Goal: Task Accomplishment & Management: Manage account settings

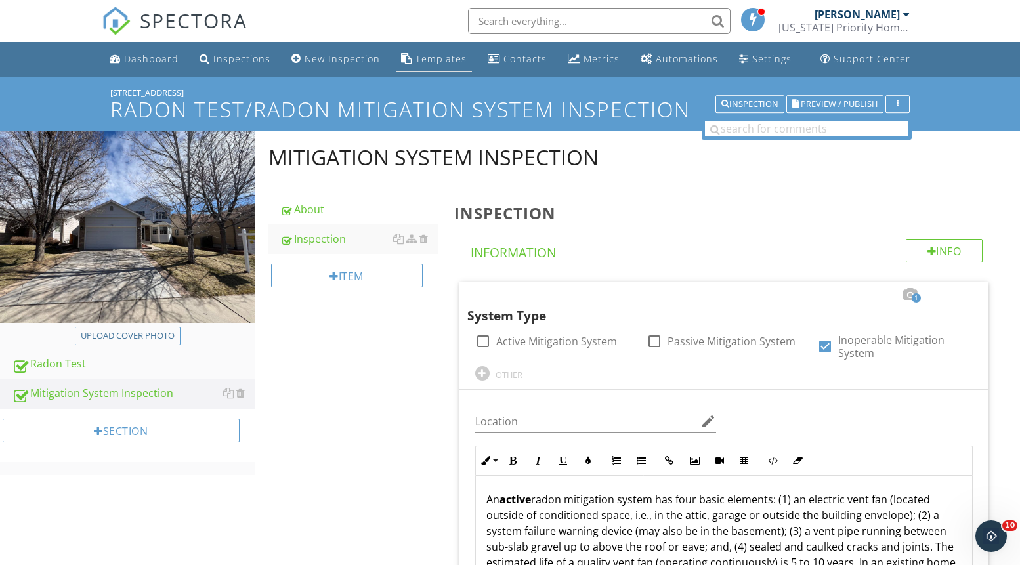
click at [428, 63] on div "Templates" at bounding box center [440, 59] width 51 height 12
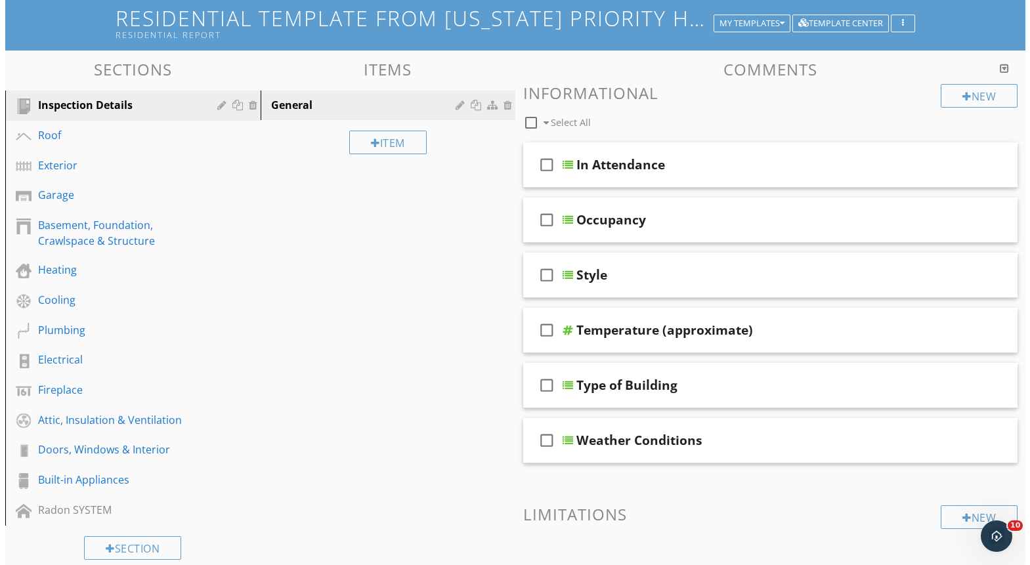
scroll to position [163, 0]
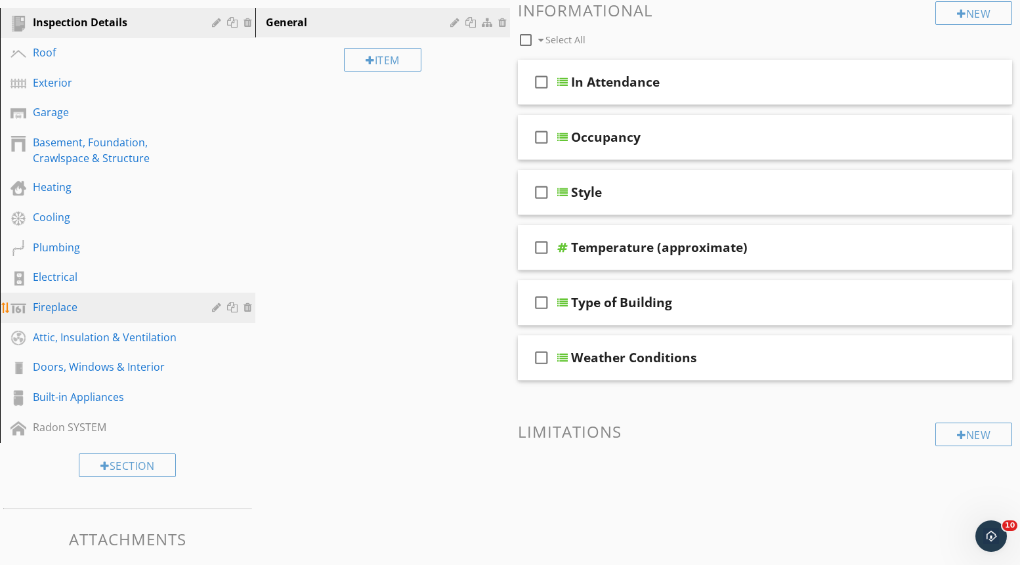
click at [53, 308] on div "Fireplace" at bounding box center [113, 307] width 160 height 16
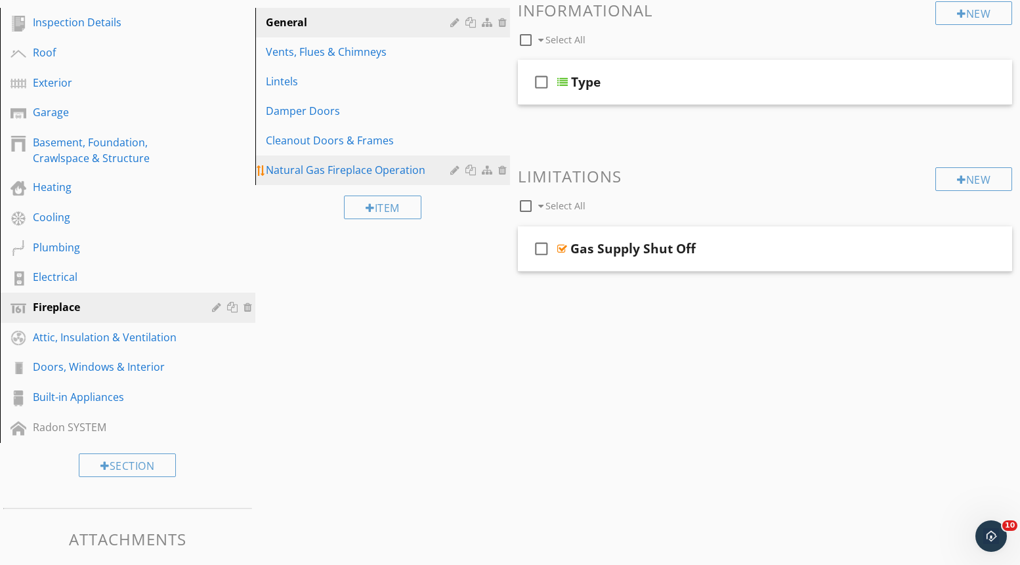
click at [456, 168] on div at bounding box center [456, 170] width 12 height 11
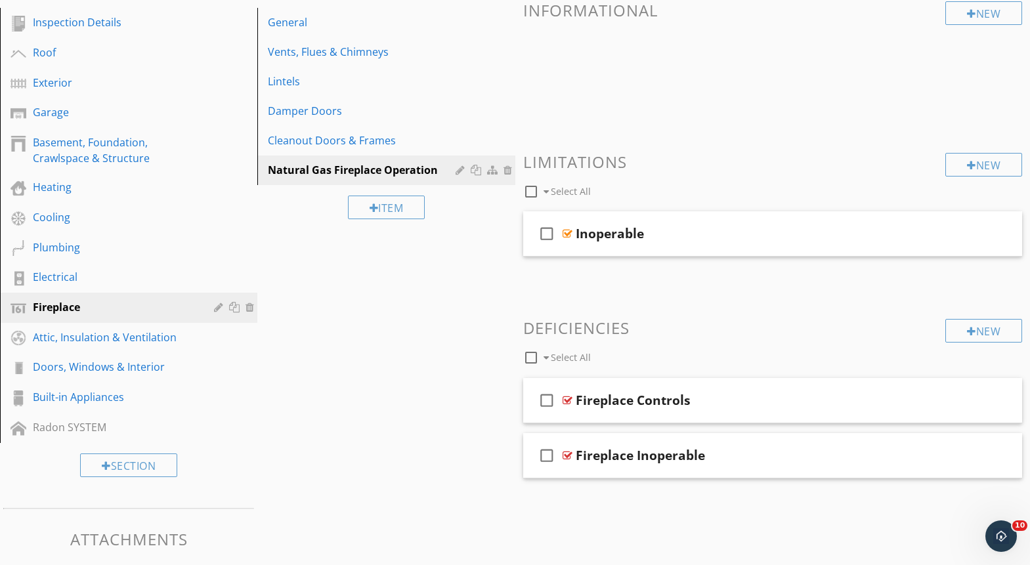
click at [737, 534] on div at bounding box center [515, 282] width 1030 height 565
click at [473, 171] on div at bounding box center [472, 170] width 14 height 11
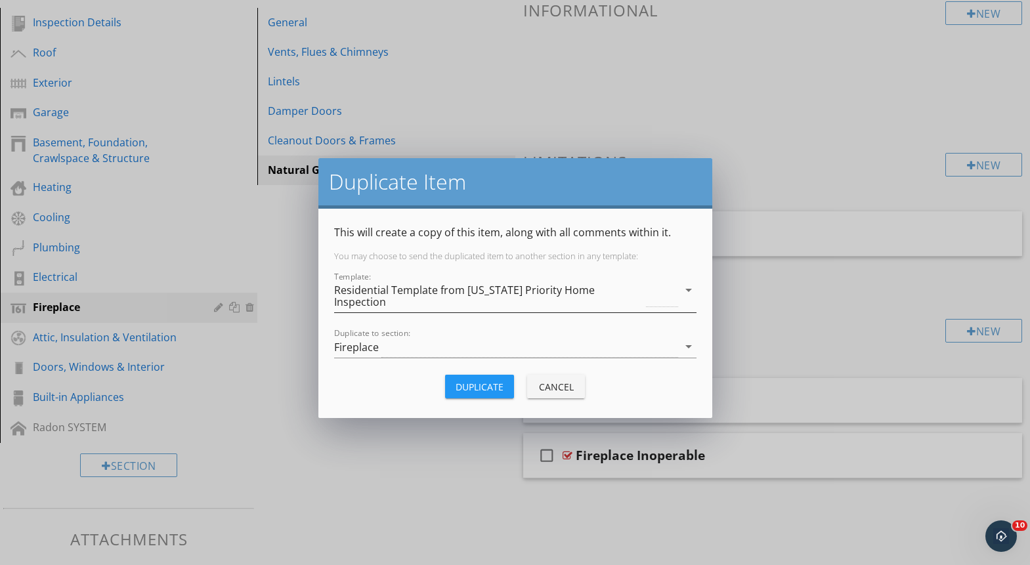
click at [690, 284] on icon "arrow_drop_down" at bounding box center [689, 290] width 16 height 16
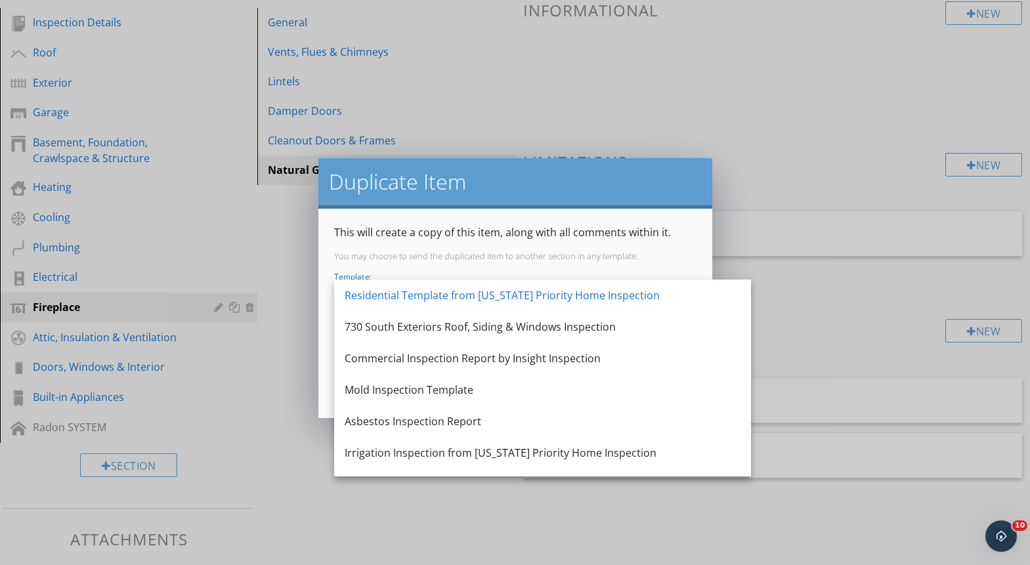
click at [578, 248] on div "This will create a copy of this item, along with all comments within it. You ma…" at bounding box center [515, 313] width 362 height 178
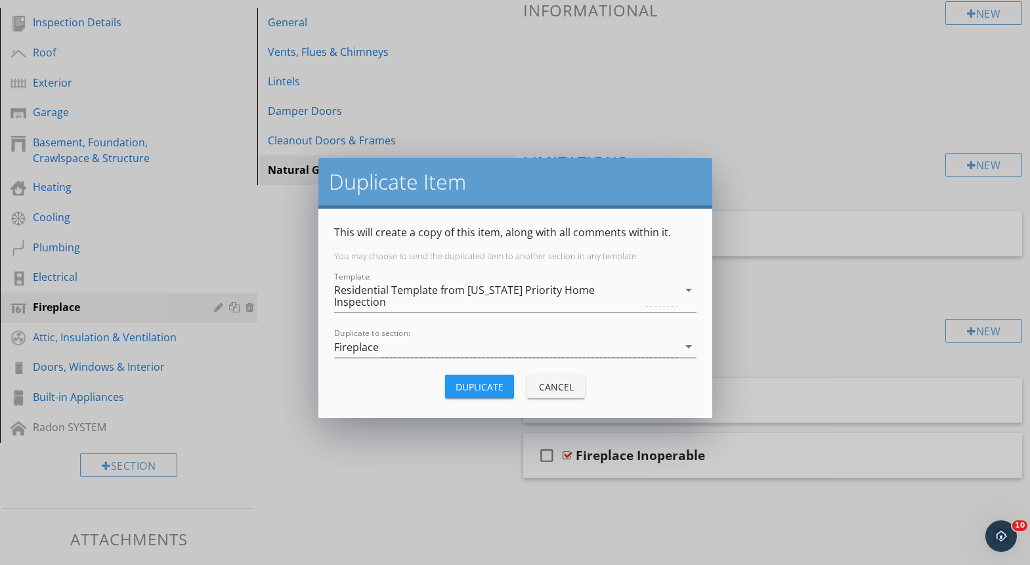
click at [406, 336] on div "Fireplace" at bounding box center [506, 347] width 344 height 22
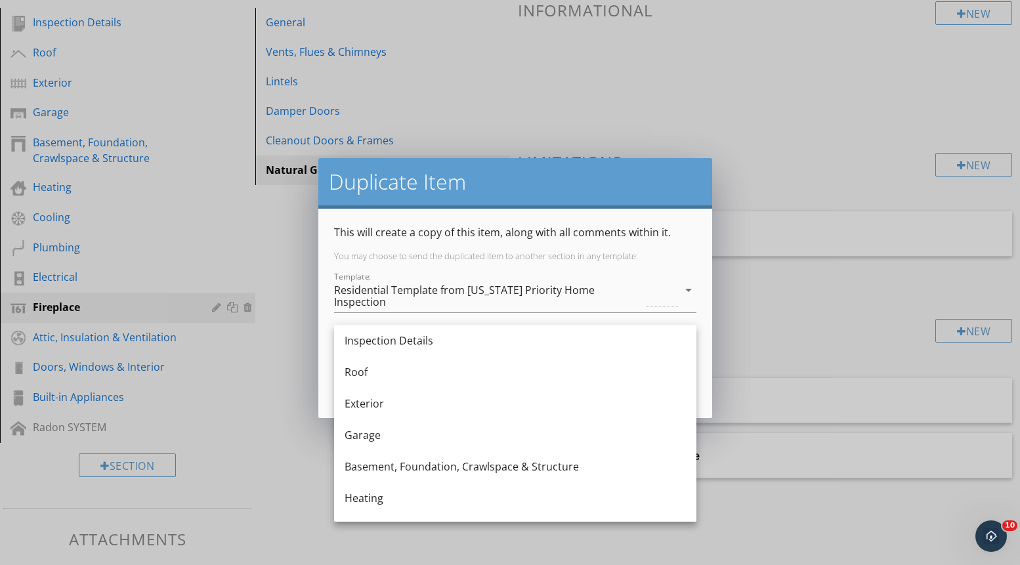
click at [254, 384] on div "Duplicate Item This will create a copy of this item, along with all comments wi…" at bounding box center [510, 282] width 1020 height 565
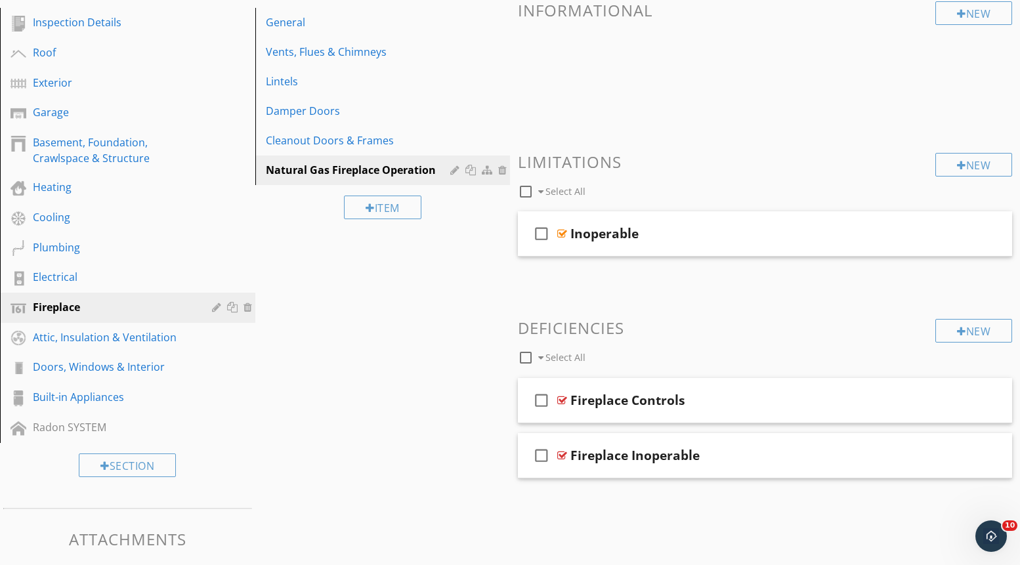
click at [387, 318] on div "Sections Inspection Details Roof Exterior Garage Basement, Foundation, Crawlspa…" at bounding box center [510, 286] width 1020 height 636
click at [487, 172] on div at bounding box center [489, 170] width 14 height 11
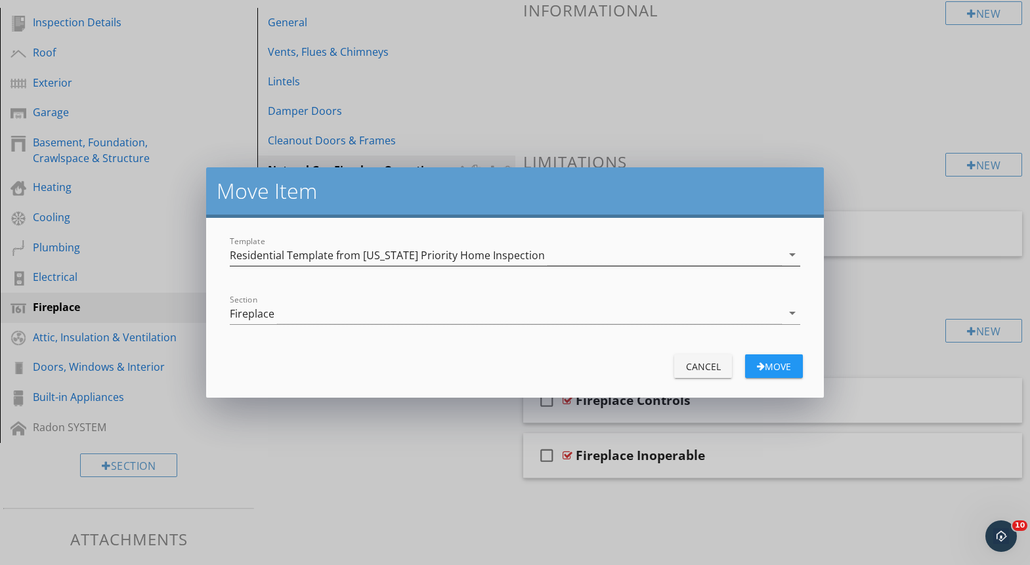
click at [440, 254] on div "Residential Template from [US_STATE] Priority Home Inspection" at bounding box center [387, 255] width 315 height 12
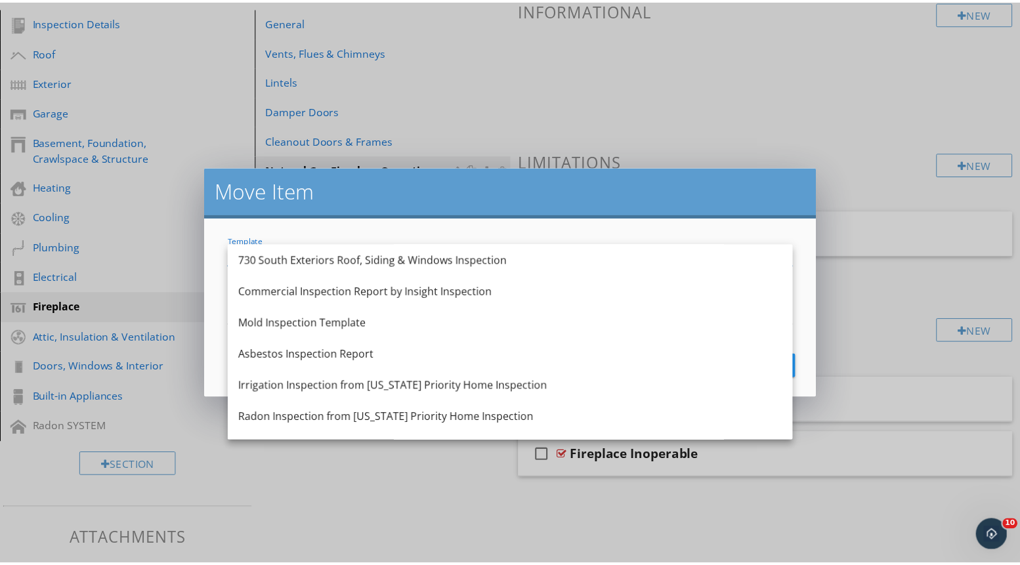
scroll to position [87, 0]
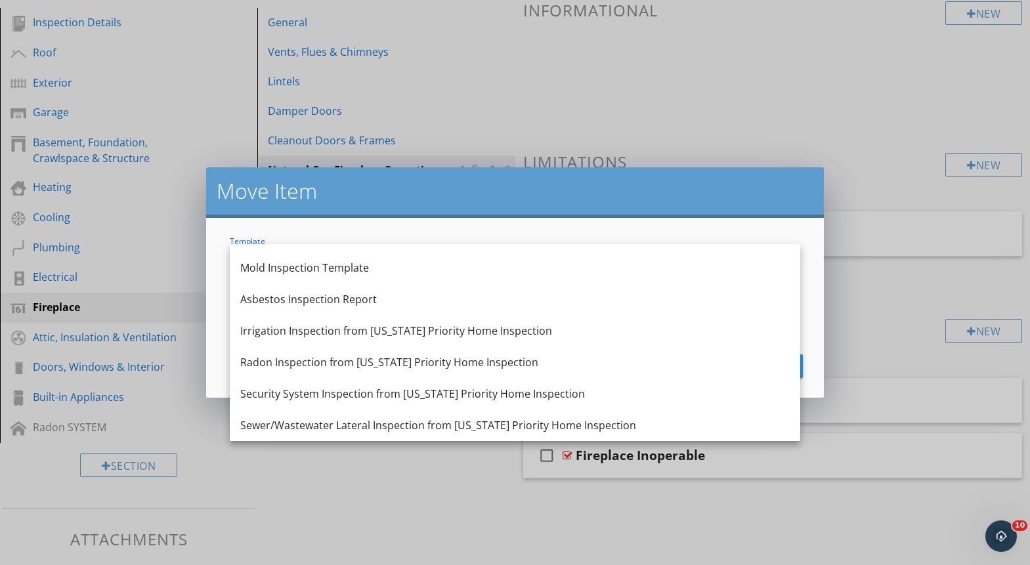
click at [542, 223] on form "Template Residential Template from Colorado Priority Home Inspection arrow_drop…" at bounding box center [515, 308] width 618 height 180
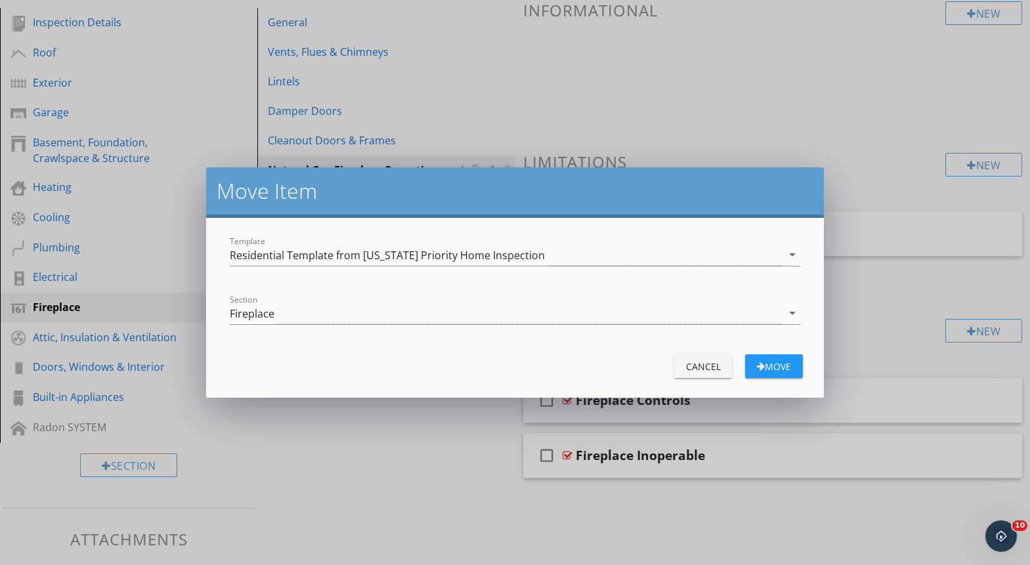
click at [681, 360] on button "Cancel" at bounding box center [703, 366] width 58 height 24
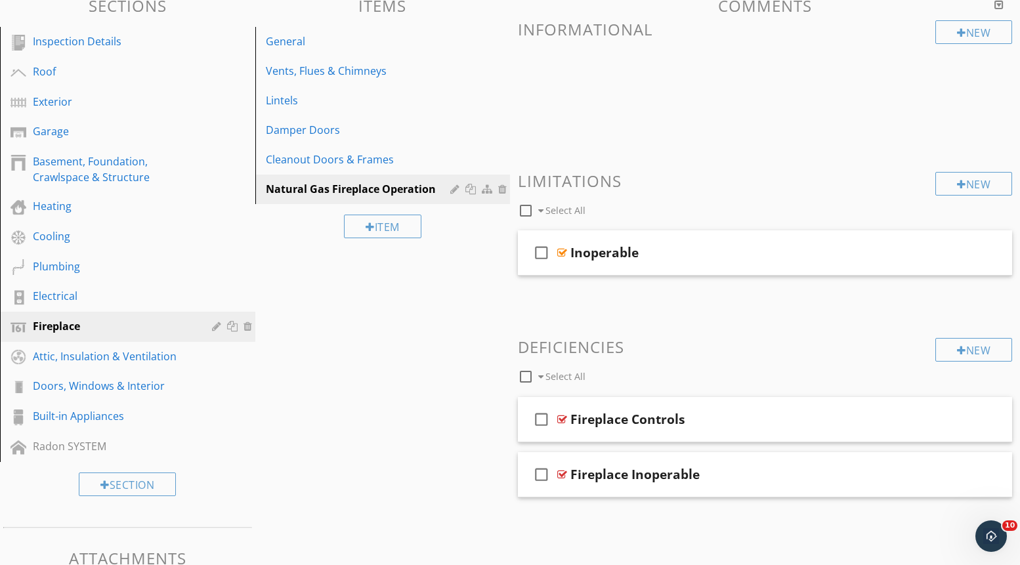
scroll to position [144, 0]
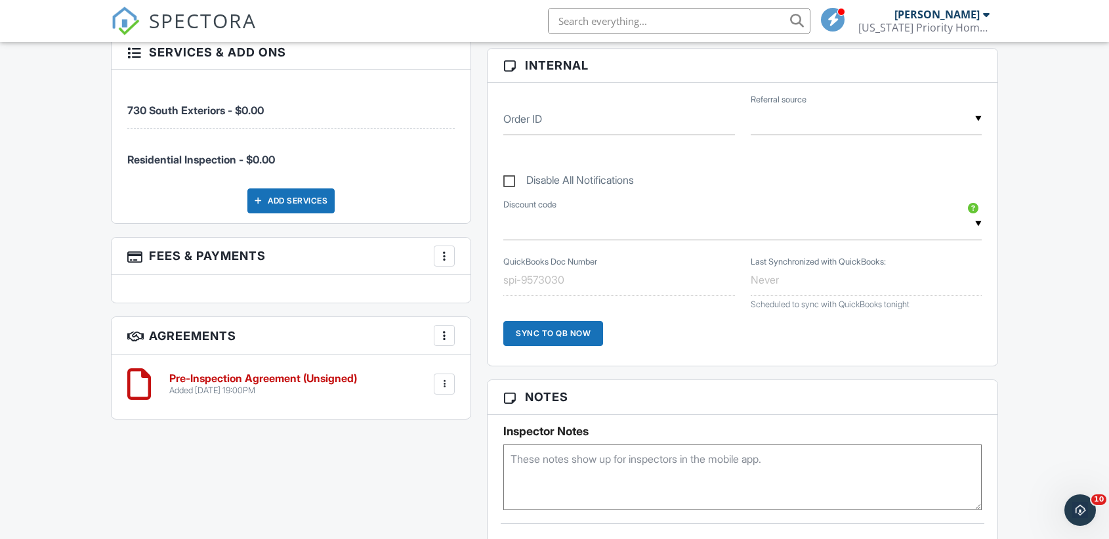
scroll to position [671, 0]
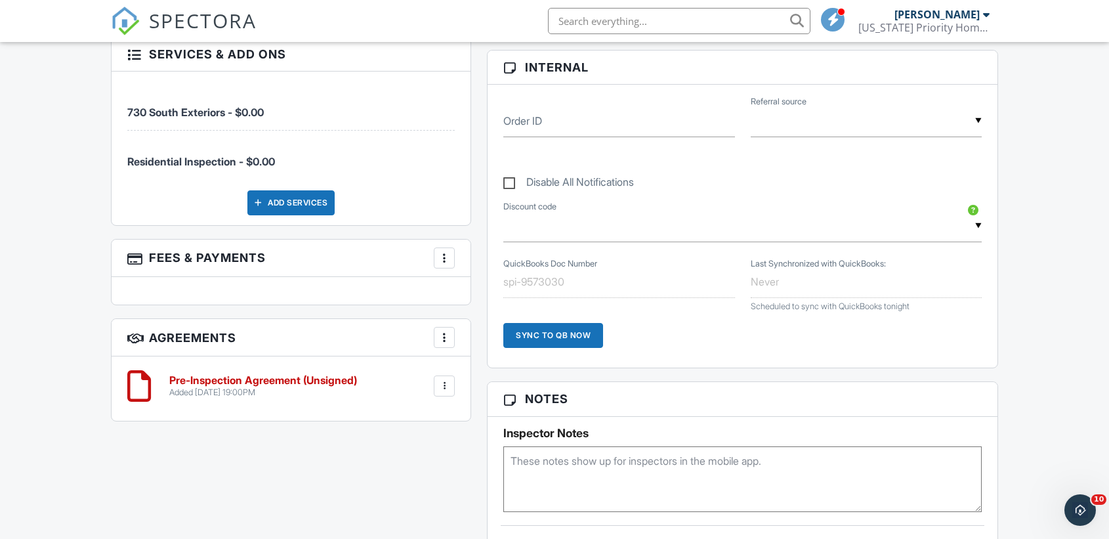
click at [443, 383] on div at bounding box center [444, 385] width 13 height 13
click at [410, 488] on li "Delete" at bounding box center [409, 487] width 75 height 33
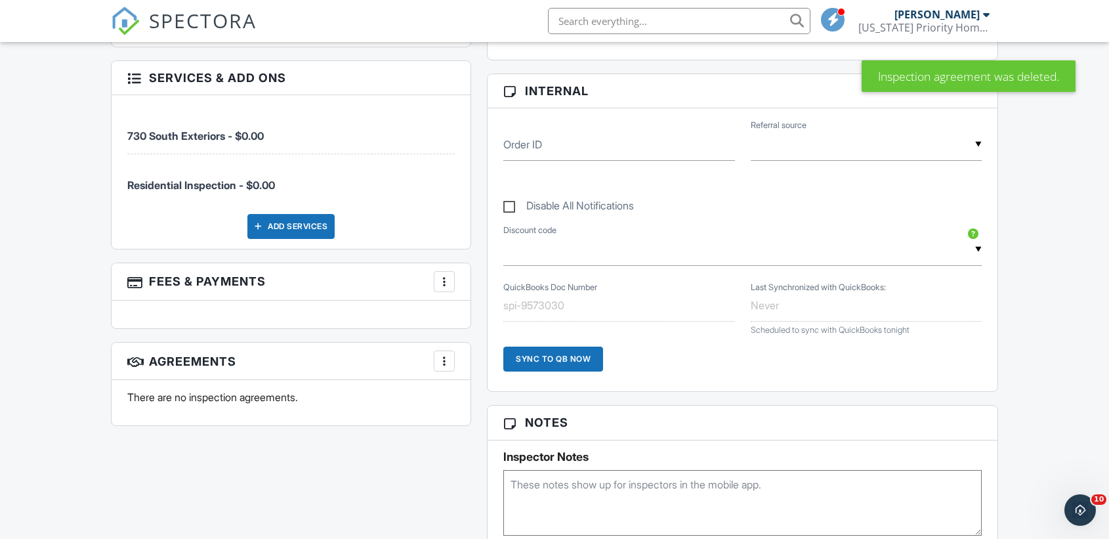
scroll to position [654, 0]
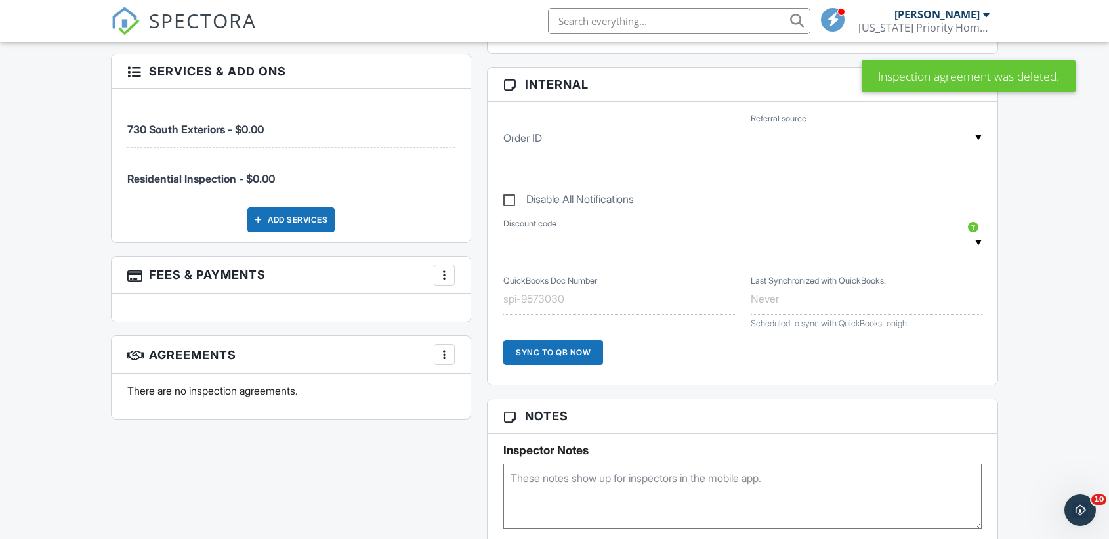
click at [442, 272] on div at bounding box center [444, 274] width 13 height 13
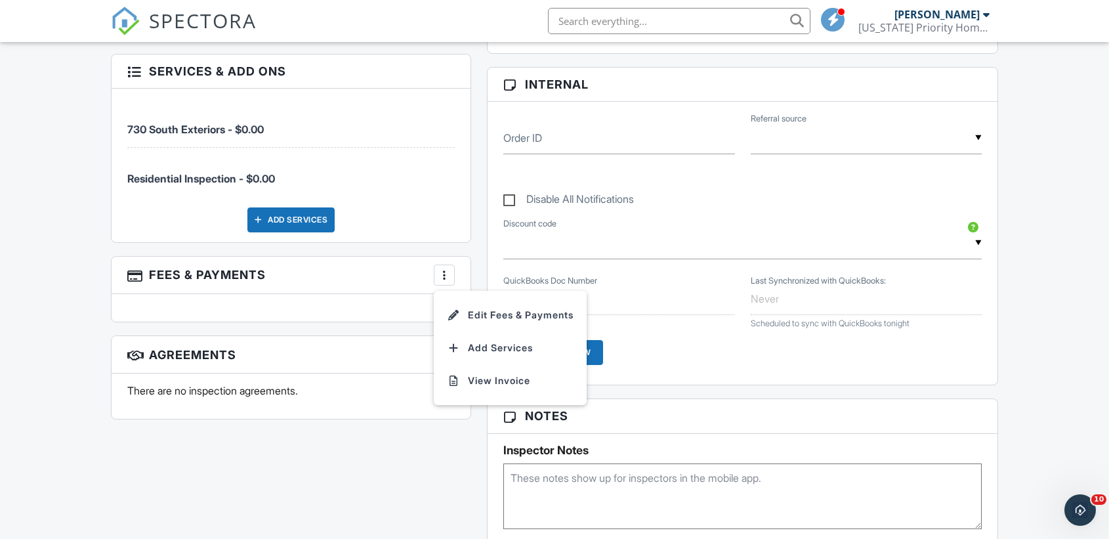
click at [366, 326] on div "People Disable Client CC Email New Client Listing Agent Add Another Person Insp…" at bounding box center [291, 81] width 376 height 701
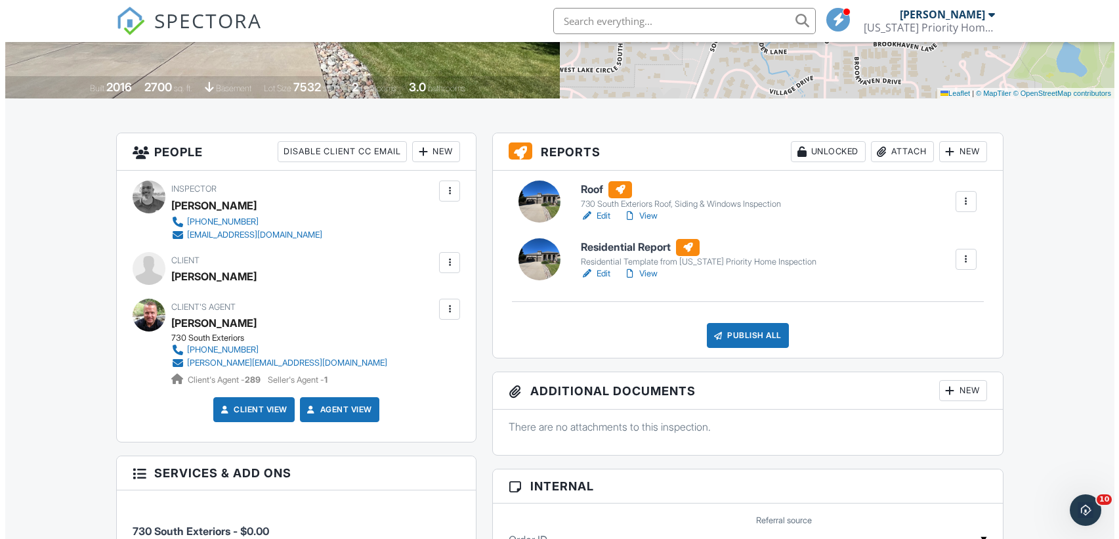
scroll to position [239, 0]
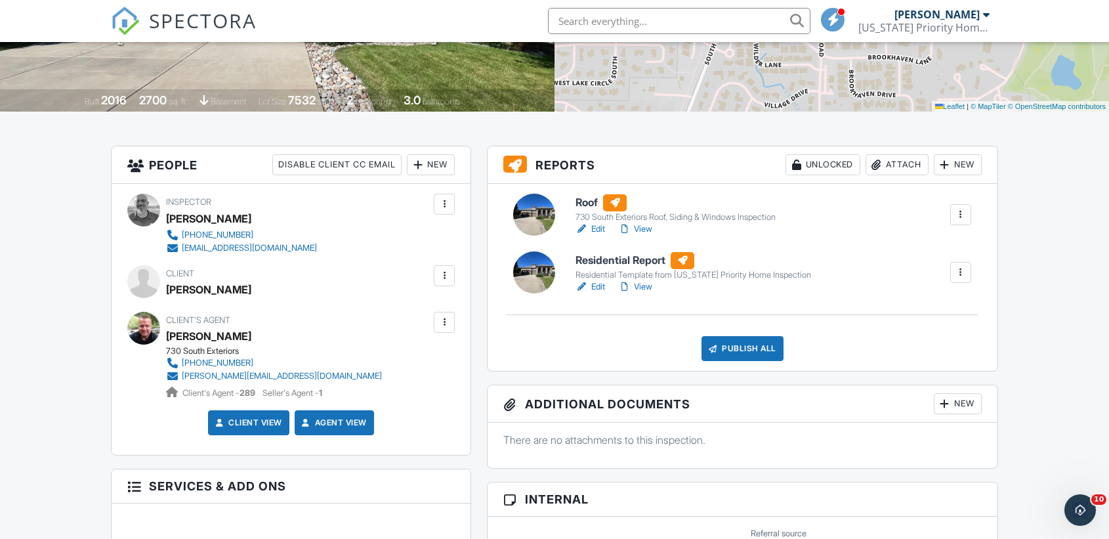
click at [963, 265] on div at bounding box center [960, 272] width 21 height 21
click at [921, 299] on li "Quick Publish" at bounding box center [926, 309] width 89 height 33
click at [960, 272] on div at bounding box center [960, 272] width 13 height 13
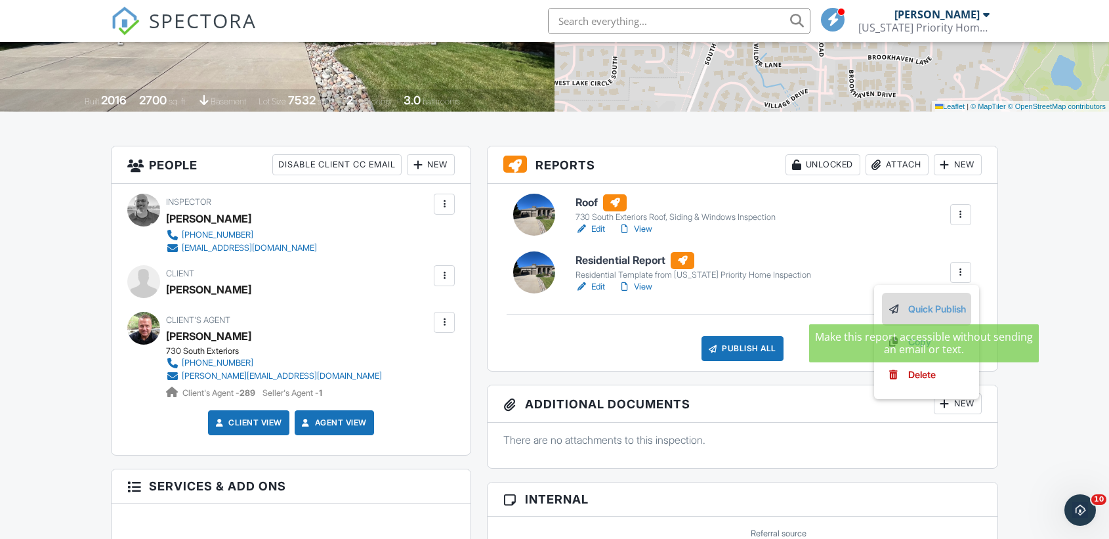
click at [932, 305] on link "Quick Publish" at bounding box center [926, 309] width 79 height 14
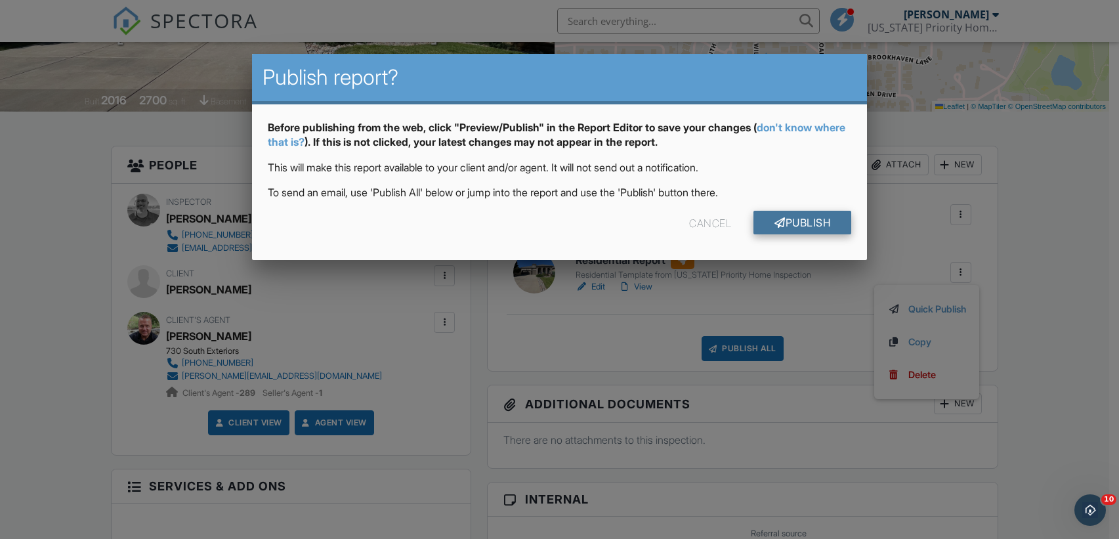
click at [823, 225] on link "Publish" at bounding box center [802, 223] width 98 height 24
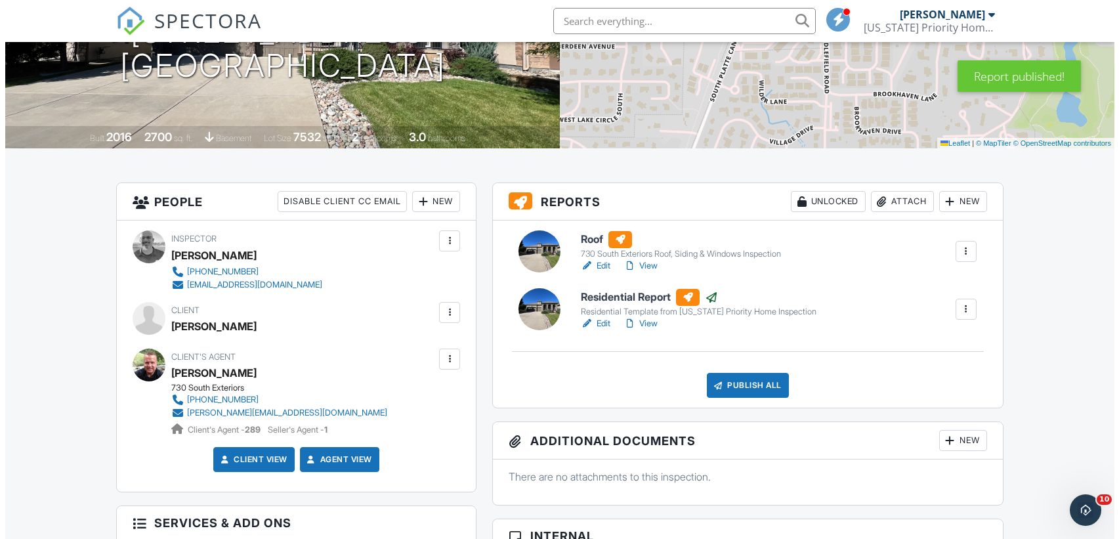
scroll to position [209, 0]
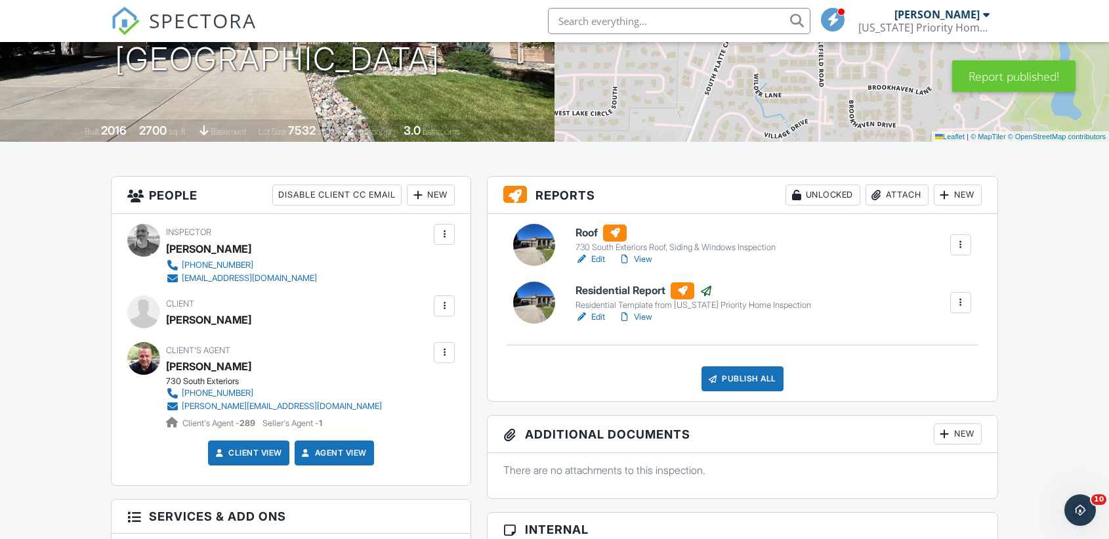
click at [962, 243] on div at bounding box center [960, 244] width 13 height 13
click at [934, 280] on link "Quick Publish" at bounding box center [926, 281] width 79 height 14
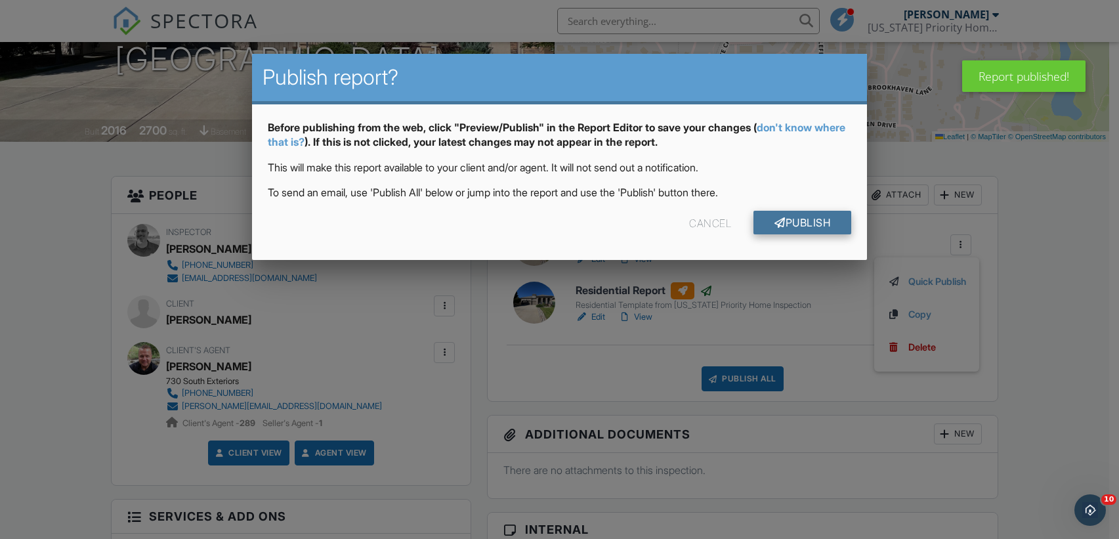
click at [823, 221] on link "Publish" at bounding box center [802, 223] width 98 height 24
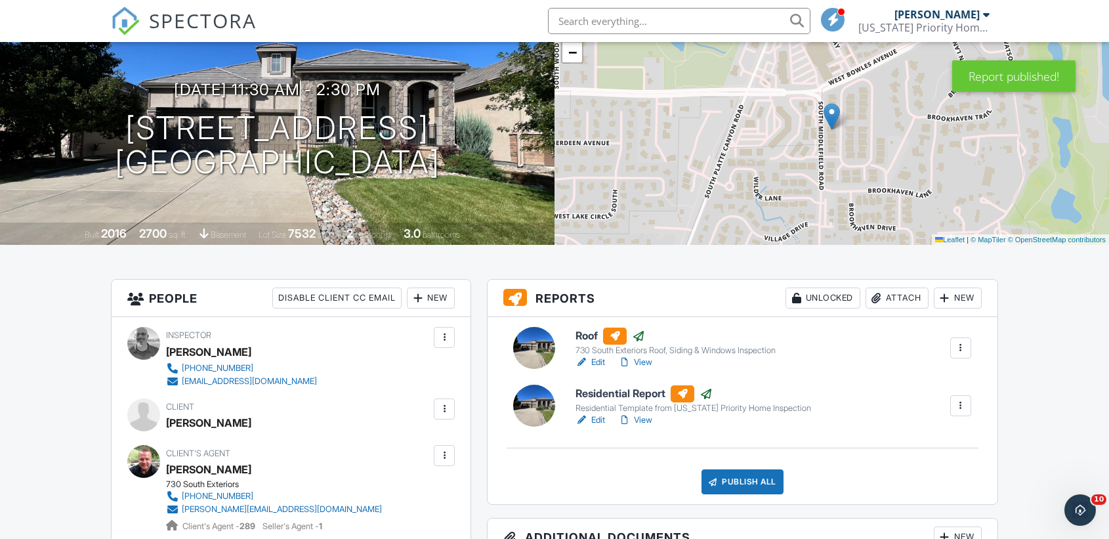
scroll to position [173, 0]
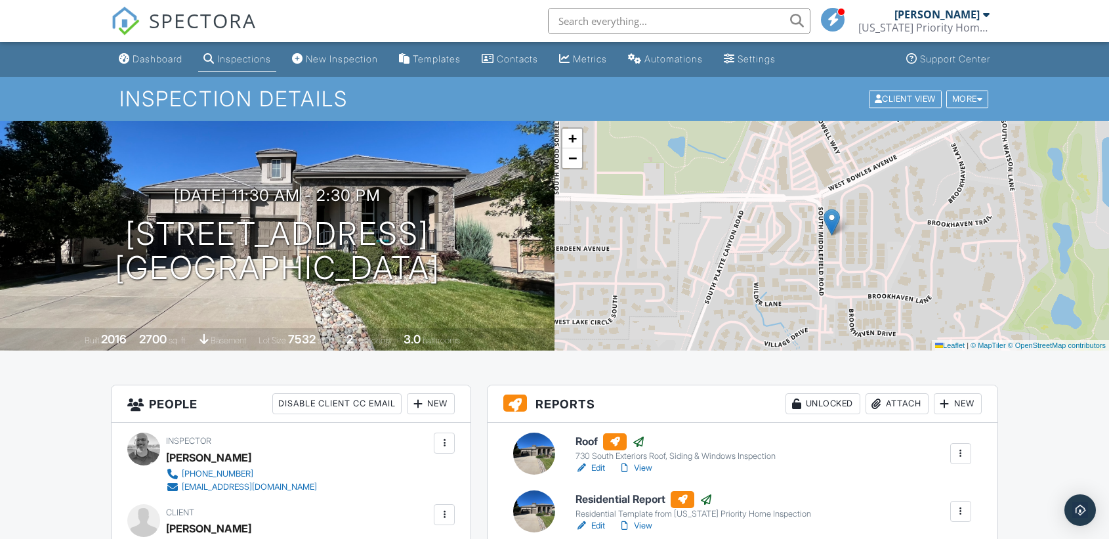
click at [961, 505] on div at bounding box center [960, 511] width 13 height 13
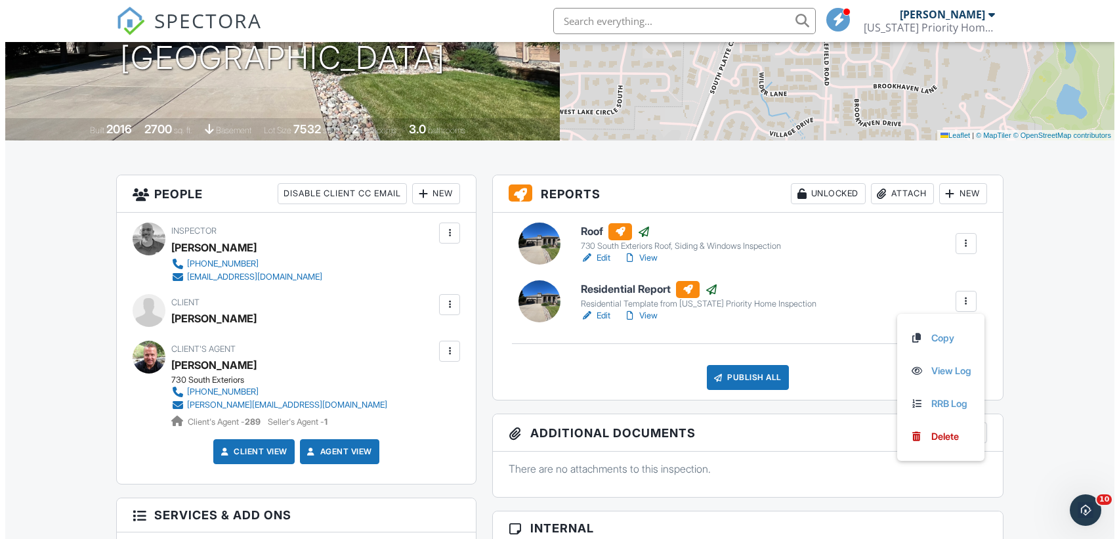
scroll to position [312, 0]
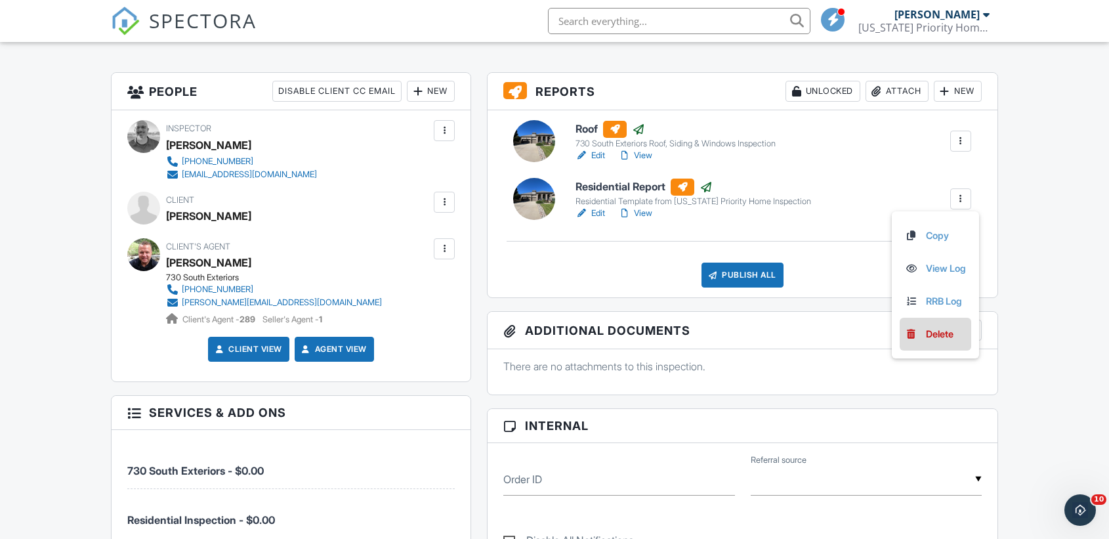
click at [933, 336] on div "Delete" at bounding box center [940, 334] width 28 height 14
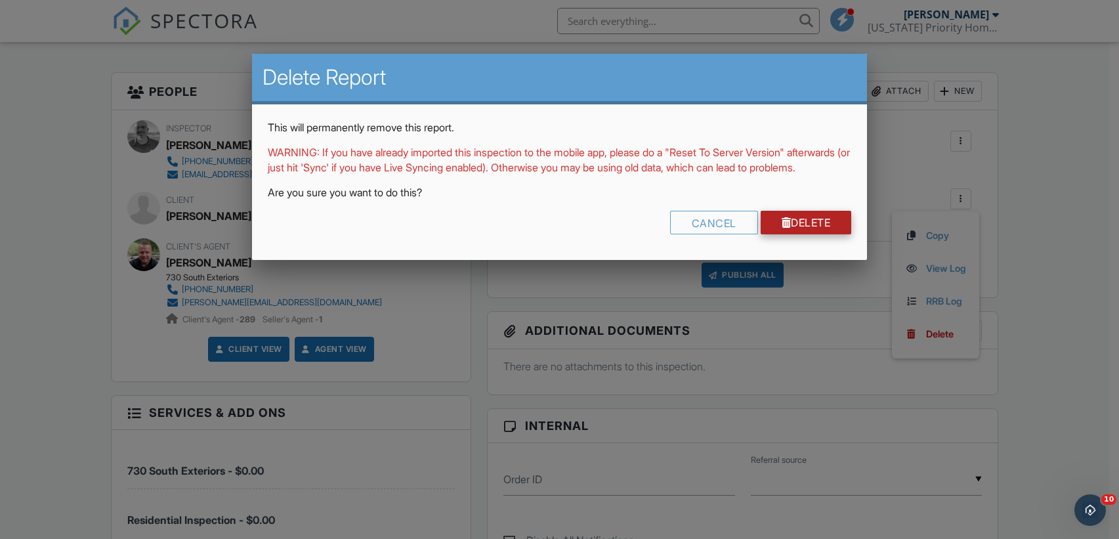
click at [800, 232] on link "Delete" at bounding box center [806, 223] width 91 height 24
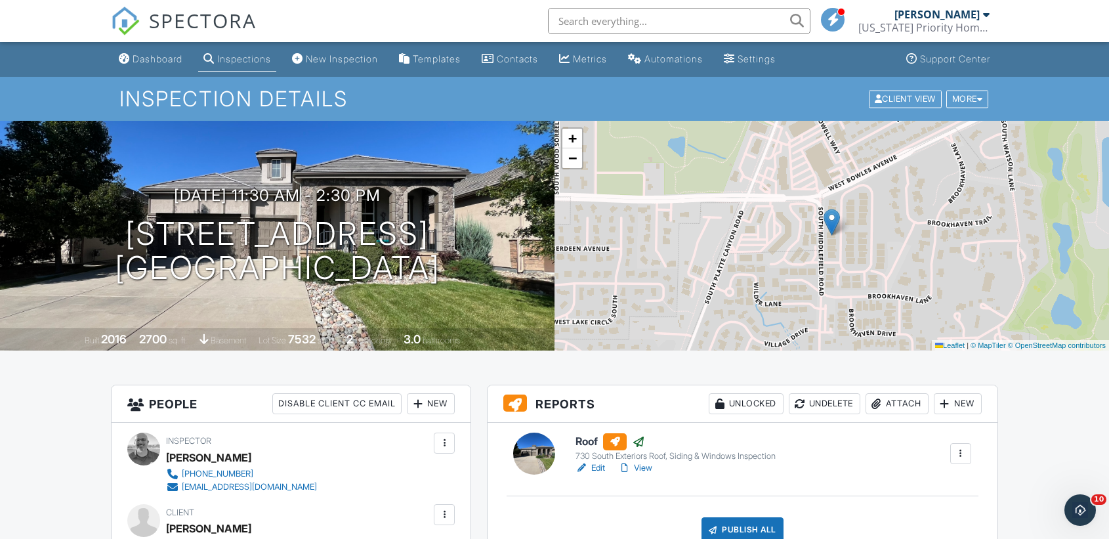
click at [641, 467] on link "View" at bounding box center [635, 467] width 34 height 13
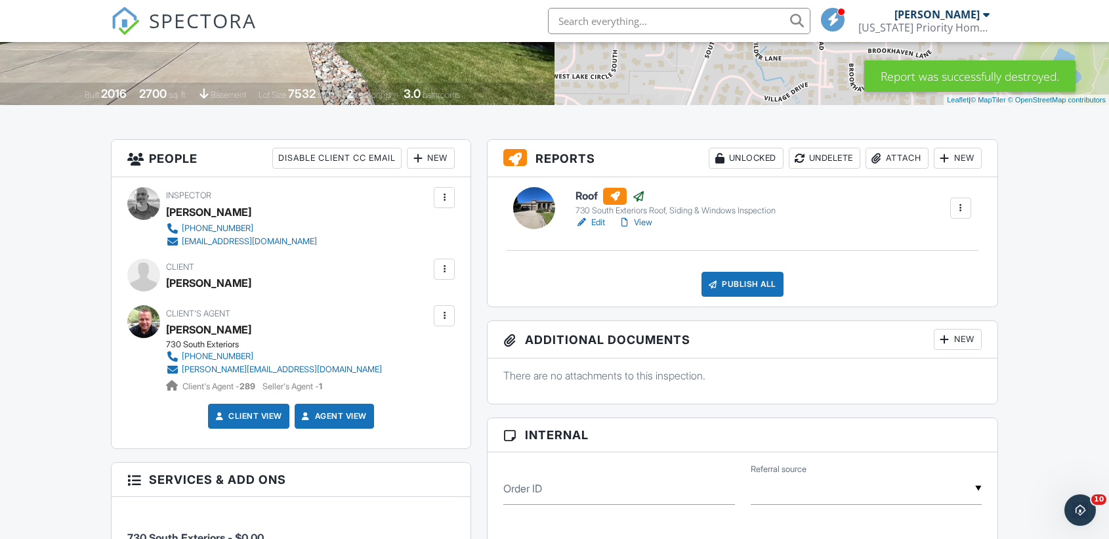
scroll to position [239, 0]
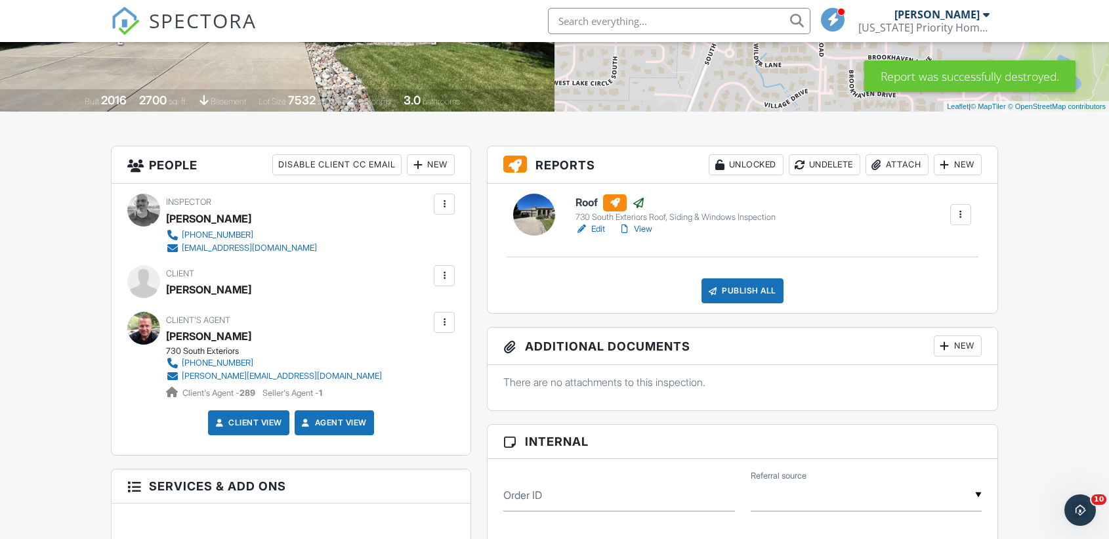
click at [599, 226] on link "Edit" at bounding box center [591, 229] width 30 height 13
